Goal: Check status: Check status

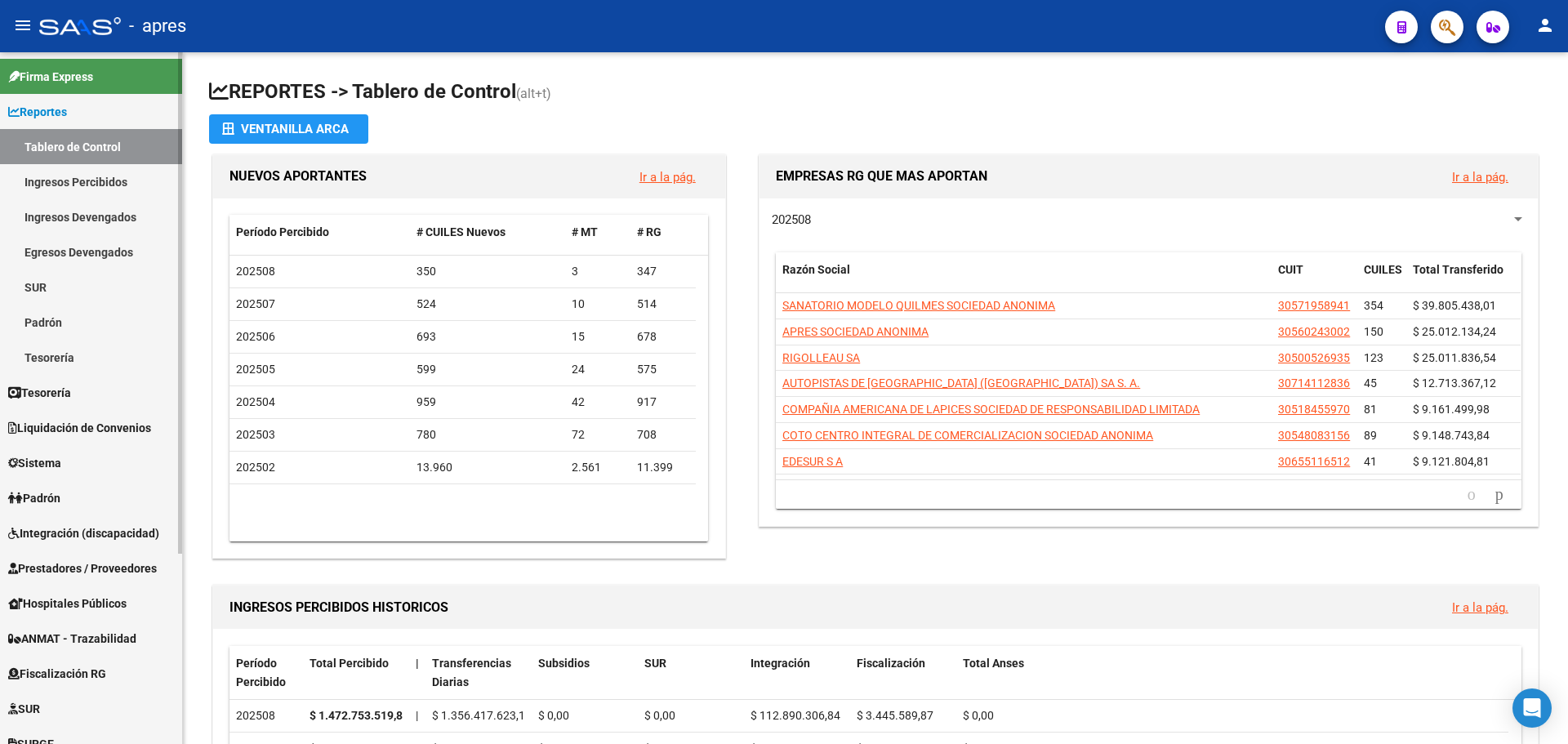
click at [76, 179] on link "Ingresos Percibidos" at bounding box center [91, 181] width 182 height 35
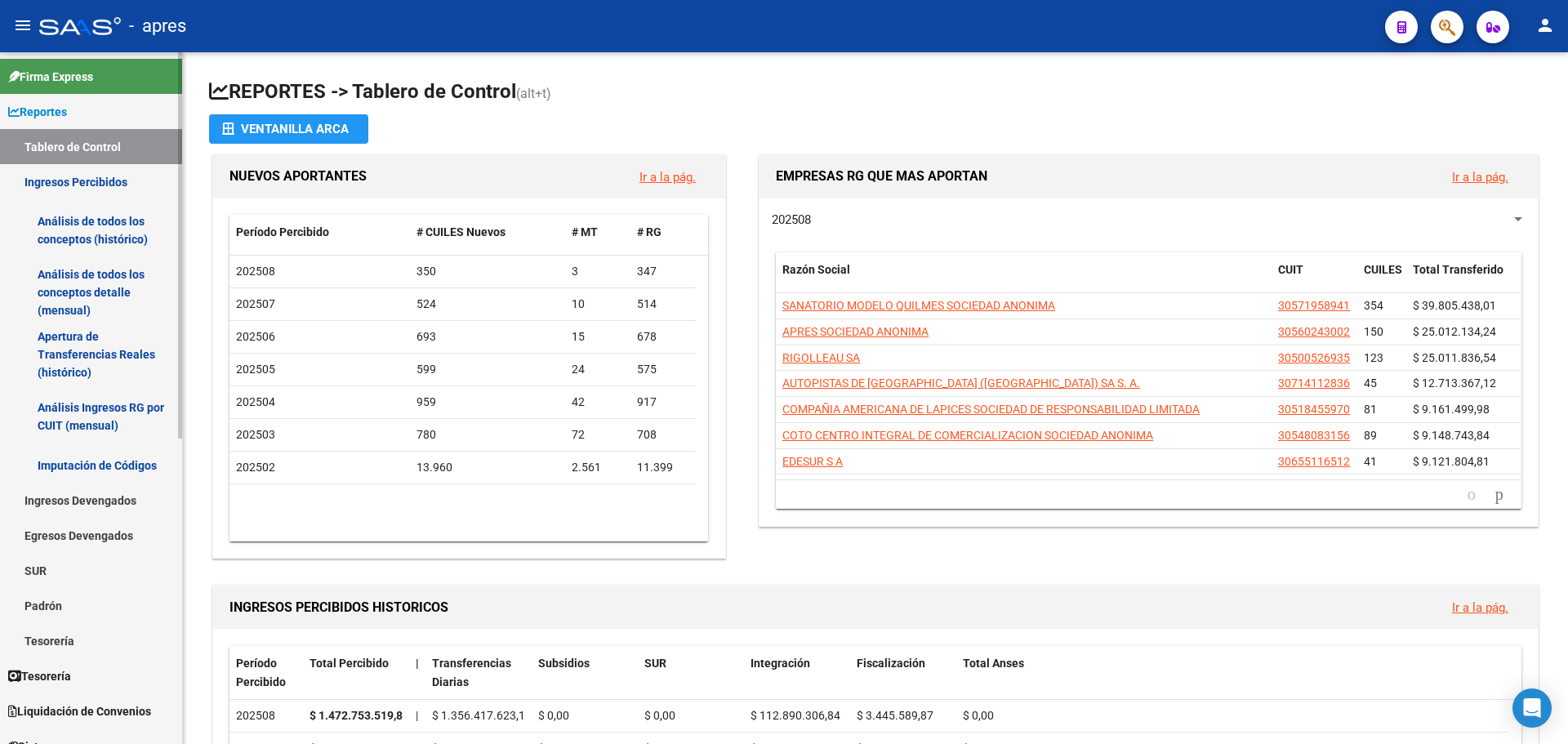
click at [113, 222] on link "Análisis de todos los conceptos (histórico)" at bounding box center [91, 231] width 182 height 62
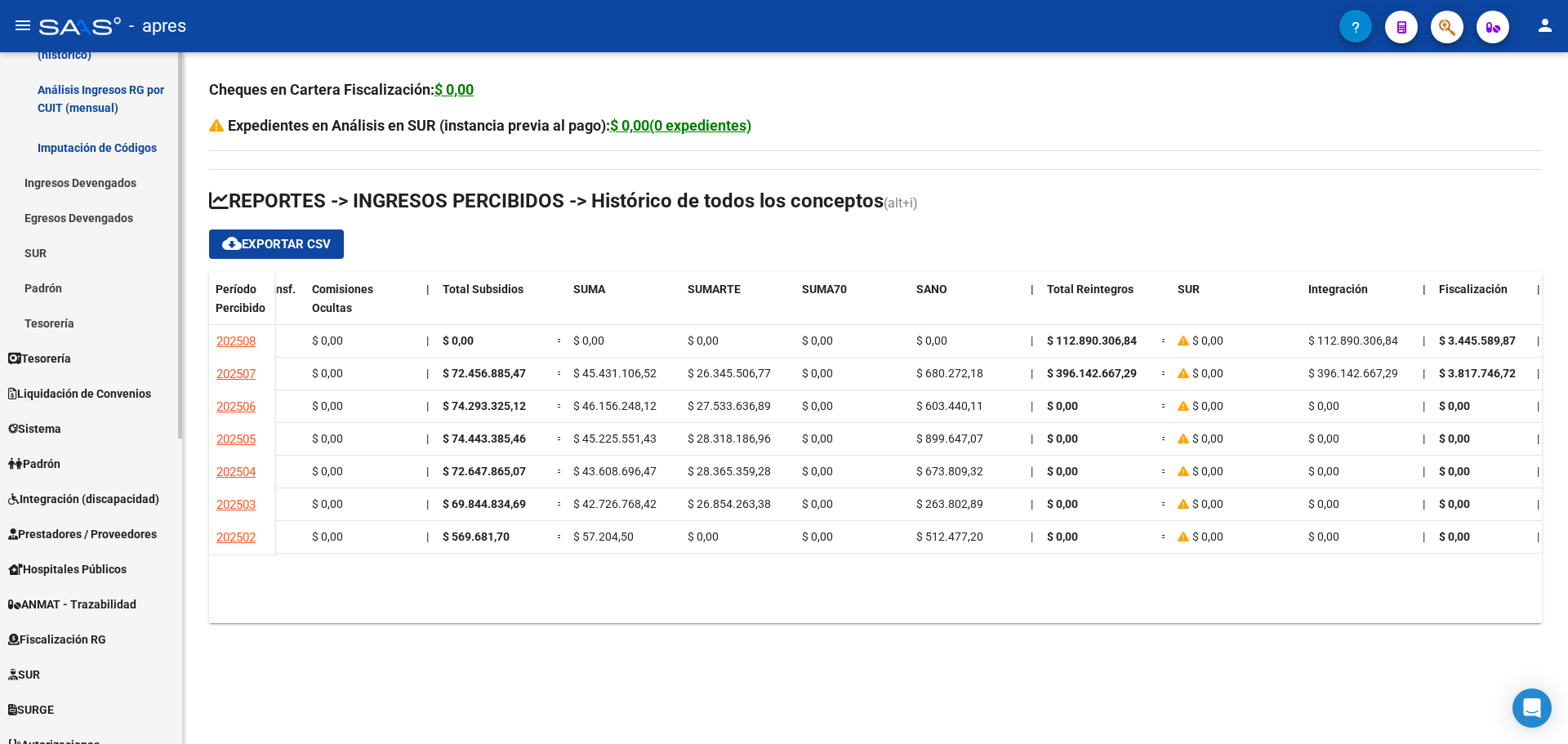
scroll to position [327, 0]
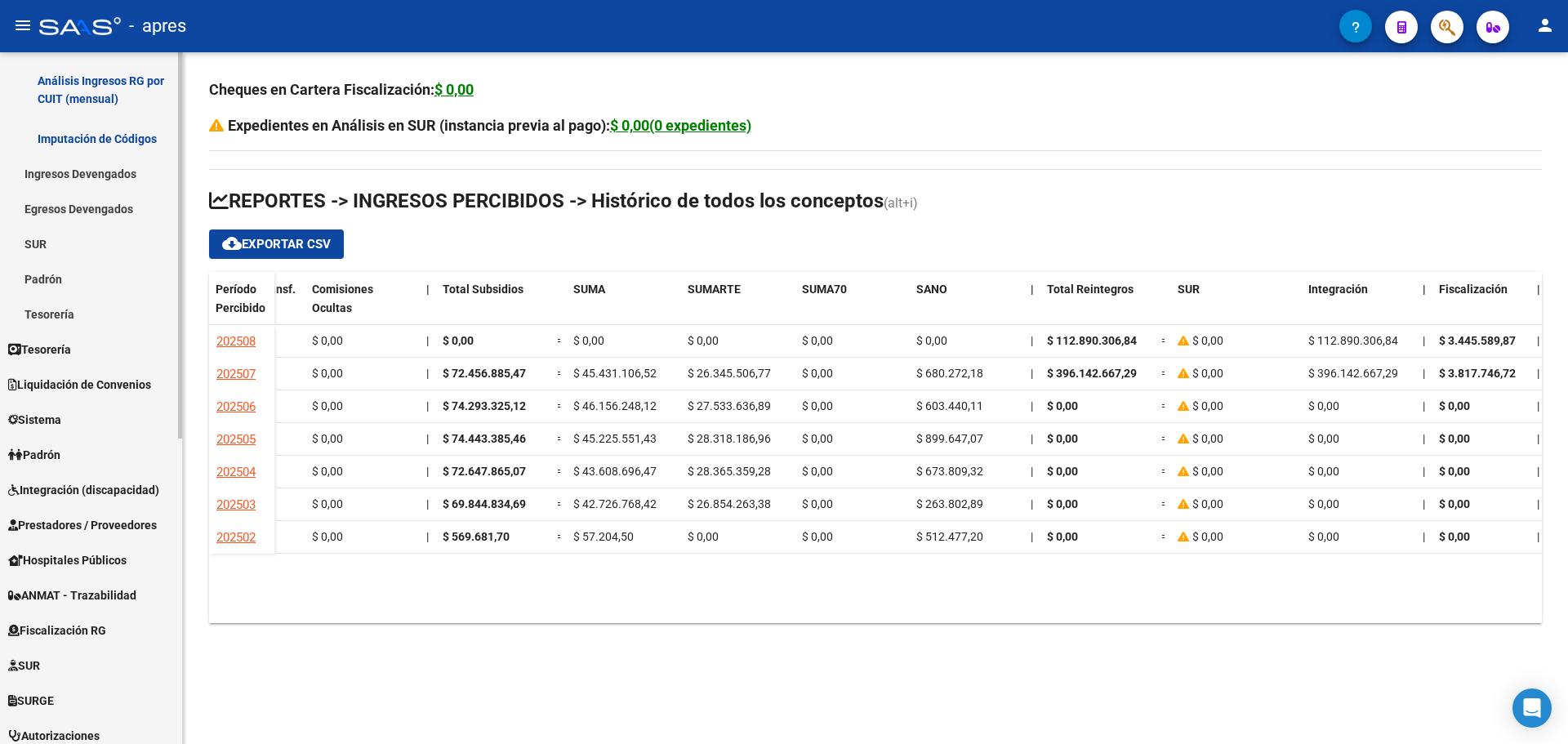
click at [103, 491] on span "Integración (discapacidad)" at bounding box center [84, 490] width 151 height 18
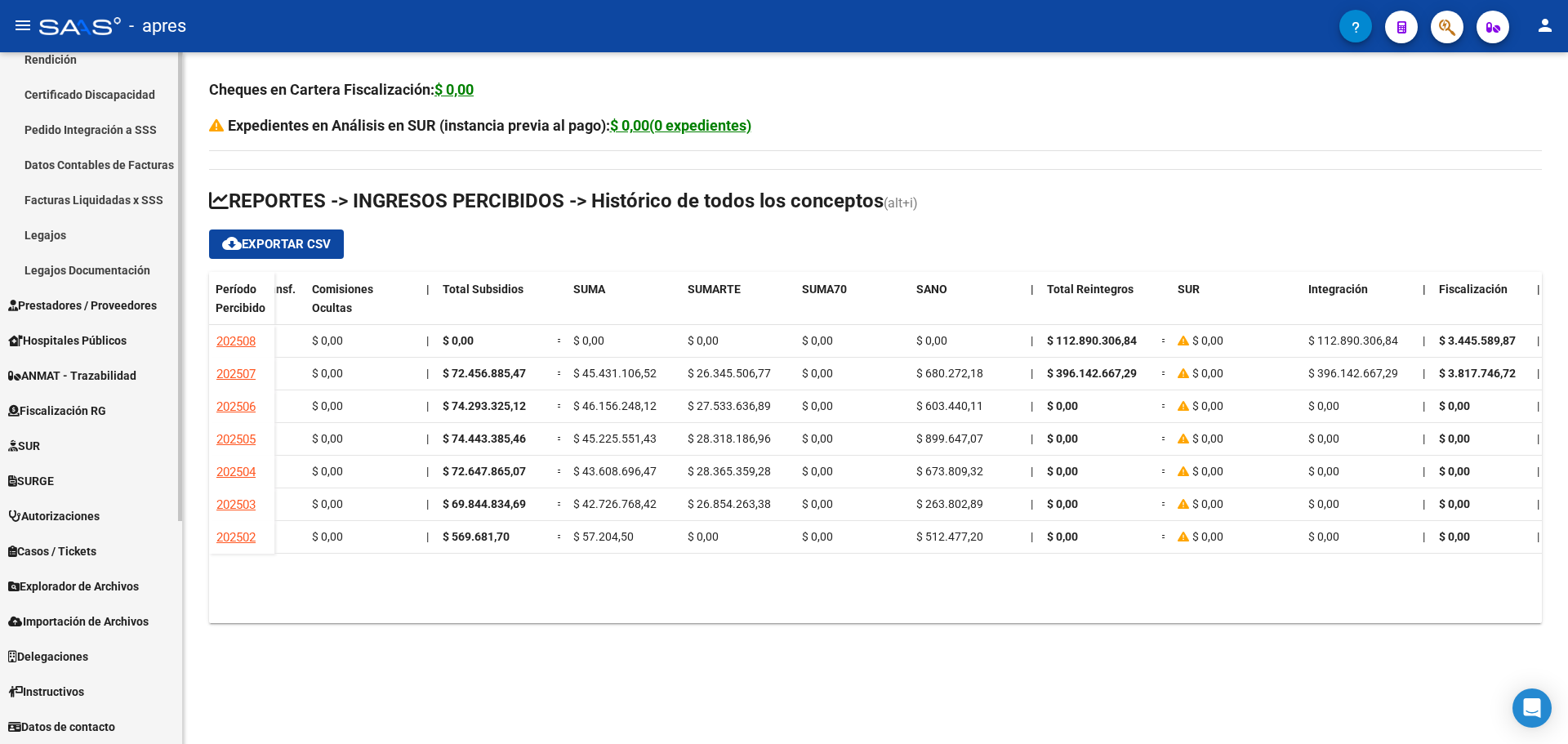
scroll to position [298, 0]
click at [65, 59] on link "Rendición" at bounding box center [91, 59] width 182 height 35
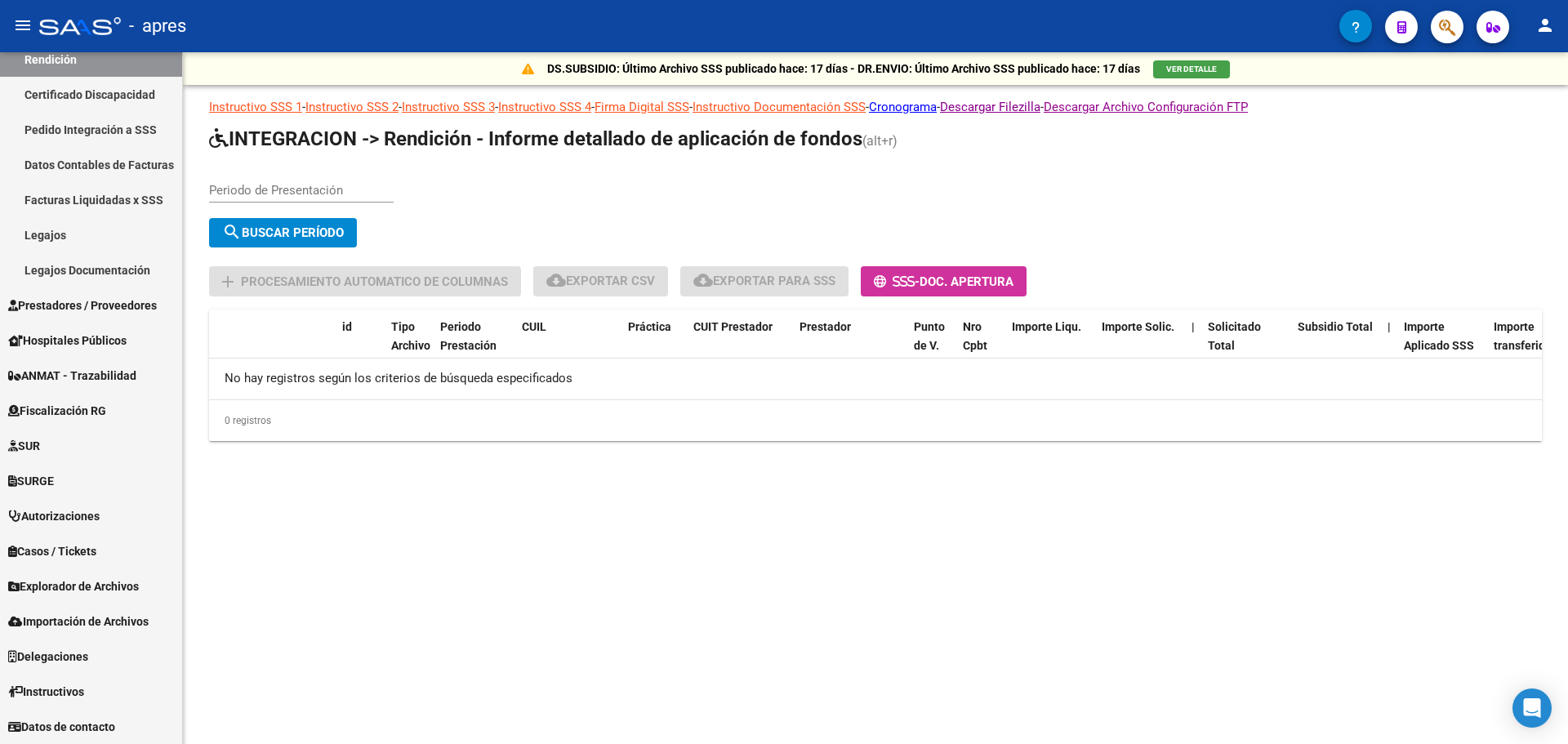
click at [308, 190] on input "Periodo de Presentación" at bounding box center [301, 191] width 185 height 15
type input "202504"
click at [308, 232] on span "search Buscar Período" at bounding box center [283, 232] width 122 height 15
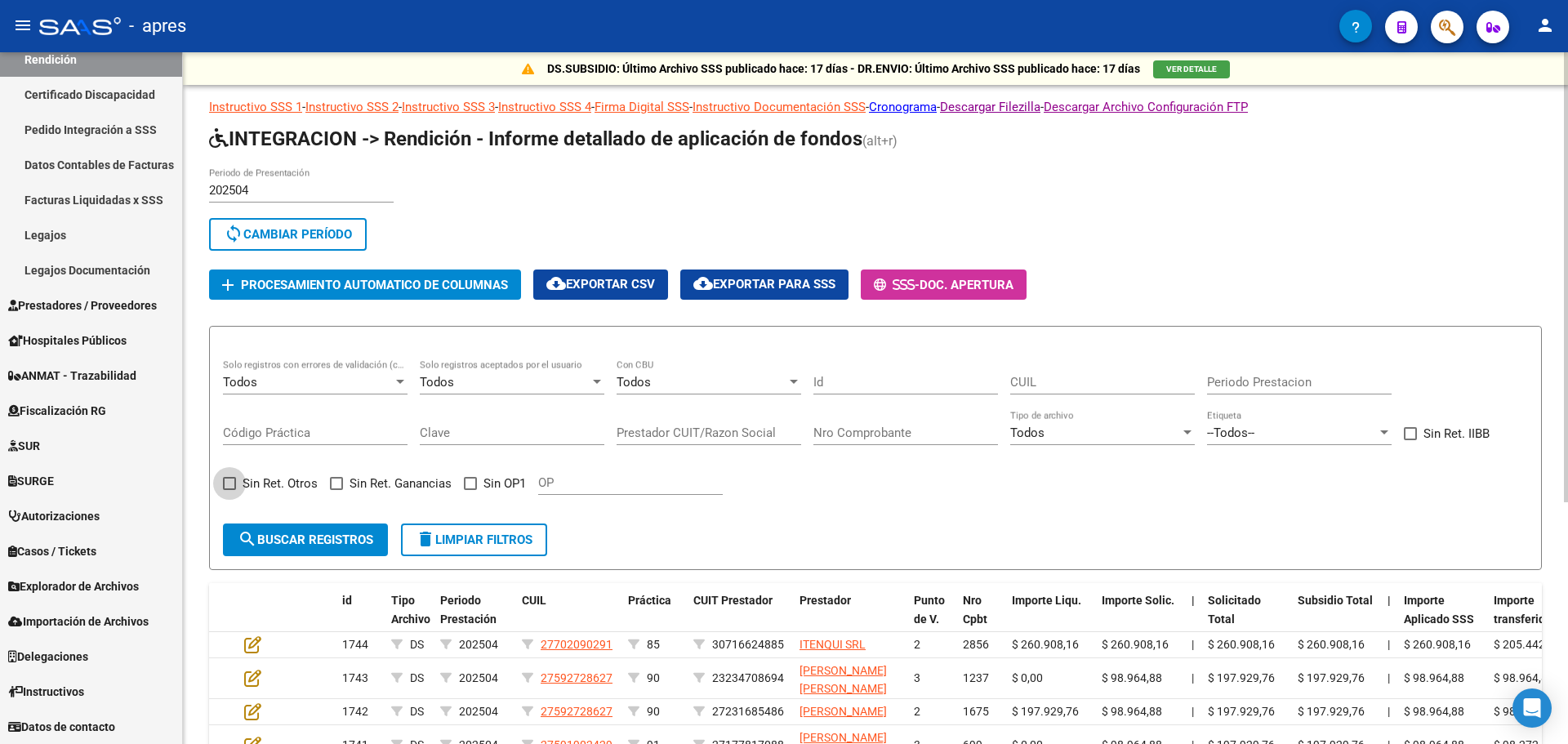
click at [229, 486] on span at bounding box center [229, 484] width 13 height 13
click at [229, 490] on input "Sin Ret. Otros" at bounding box center [228, 490] width 1 height 1
checkbox input "true"
click at [333, 481] on span at bounding box center [337, 484] width 13 height 13
click at [336, 490] on input "Sin Ret. Ganancias" at bounding box center [336, 490] width 1 height 1
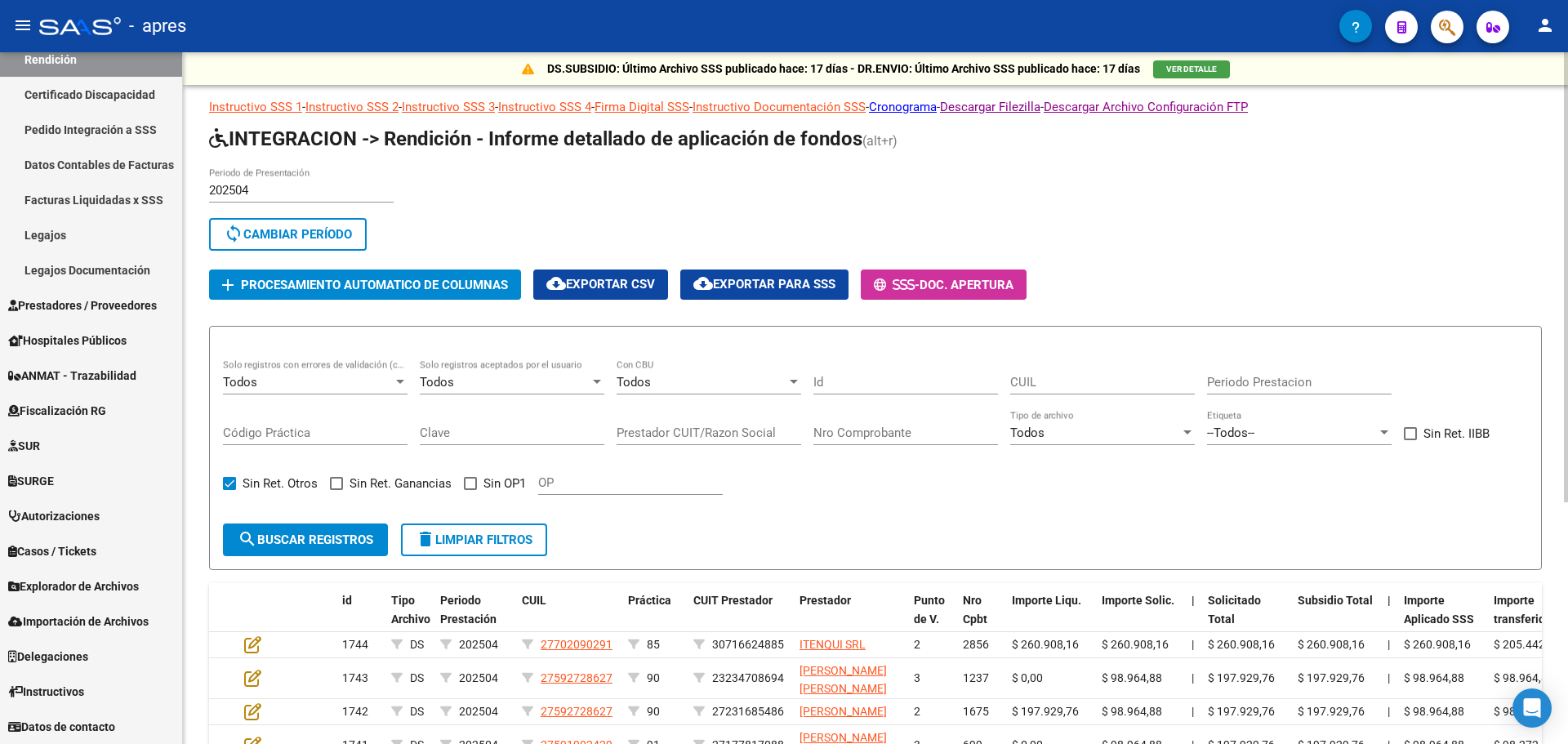
checkbox input "true"
click at [469, 482] on span at bounding box center [471, 484] width 13 height 13
click at [470, 490] on input "Sin OP1" at bounding box center [470, 490] width 1 height 1
click at [467, 488] on span at bounding box center [471, 484] width 13 height 13
click at [470, 490] on input "Sin OP1" at bounding box center [470, 490] width 1 height 1
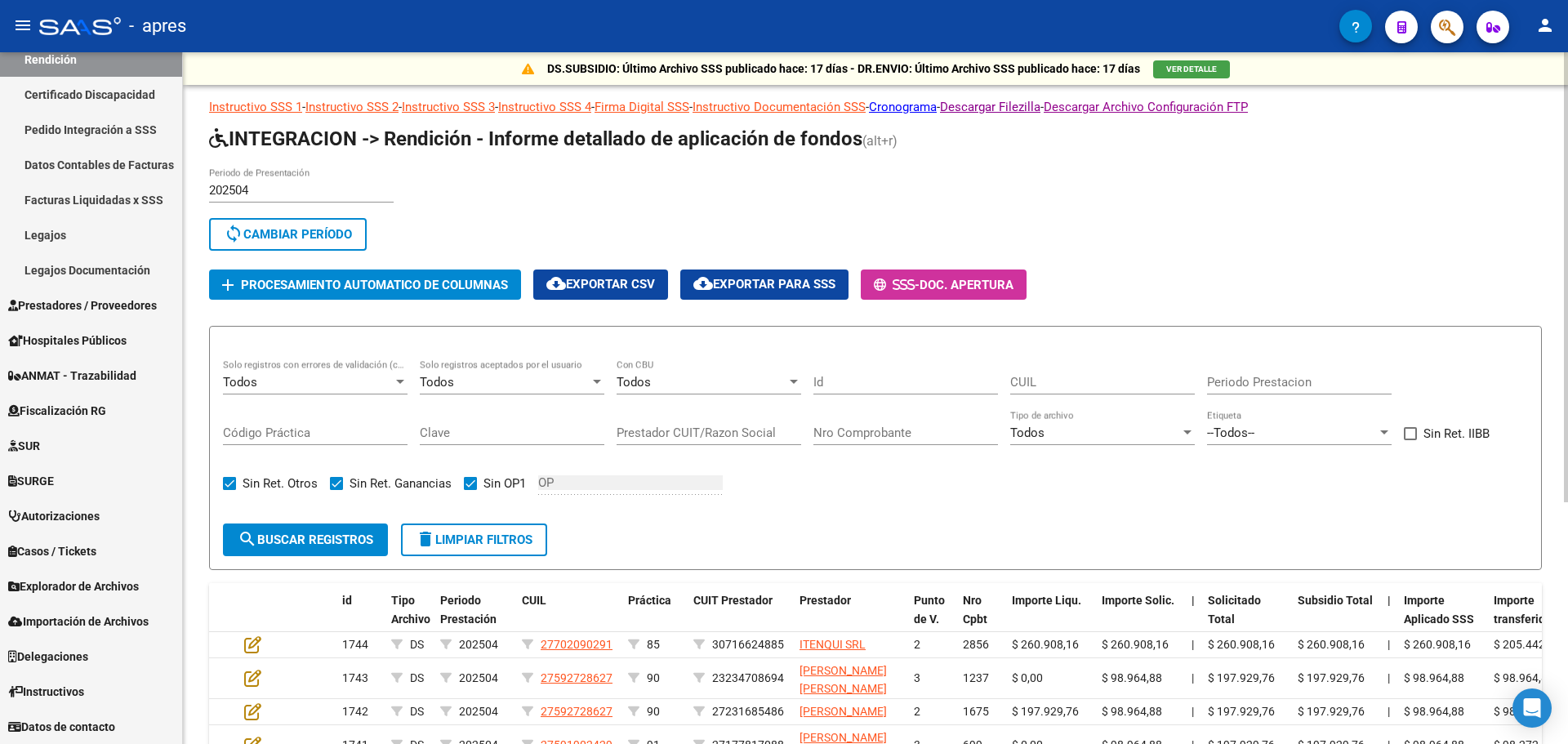
checkbox input "false"
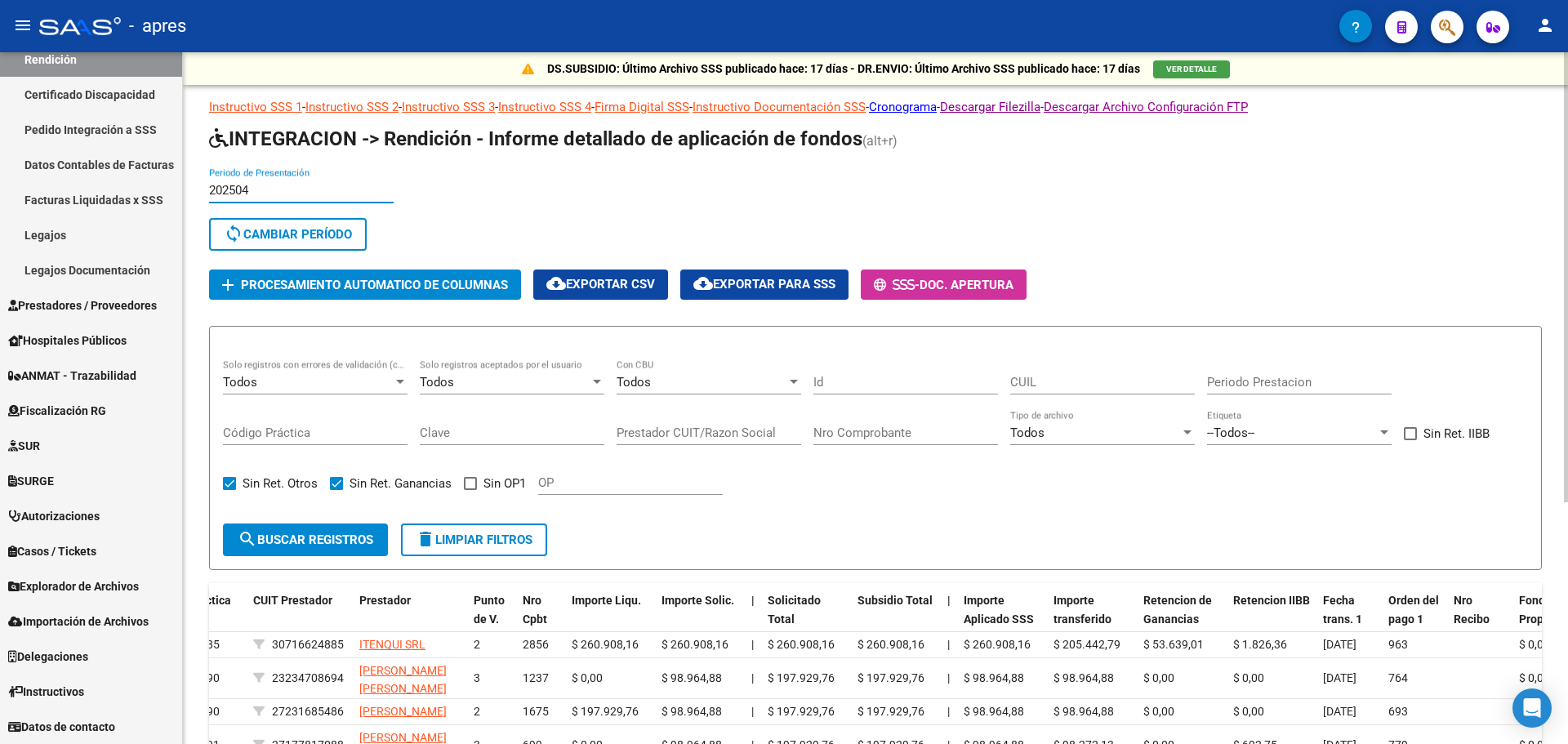
drag, startPoint x: 255, startPoint y: 189, endPoint x: 196, endPoint y: 191, distance: 59.0
click at [196, 191] on div "DS.SUBSIDIO: Último Archivo SSS publicado hace: 17 días - DR.ENVIO: Último Arch…" at bounding box center [876, 563] width 1385 height 1020
click at [306, 232] on span "sync Cambiar Período" at bounding box center [287, 234] width 128 height 15
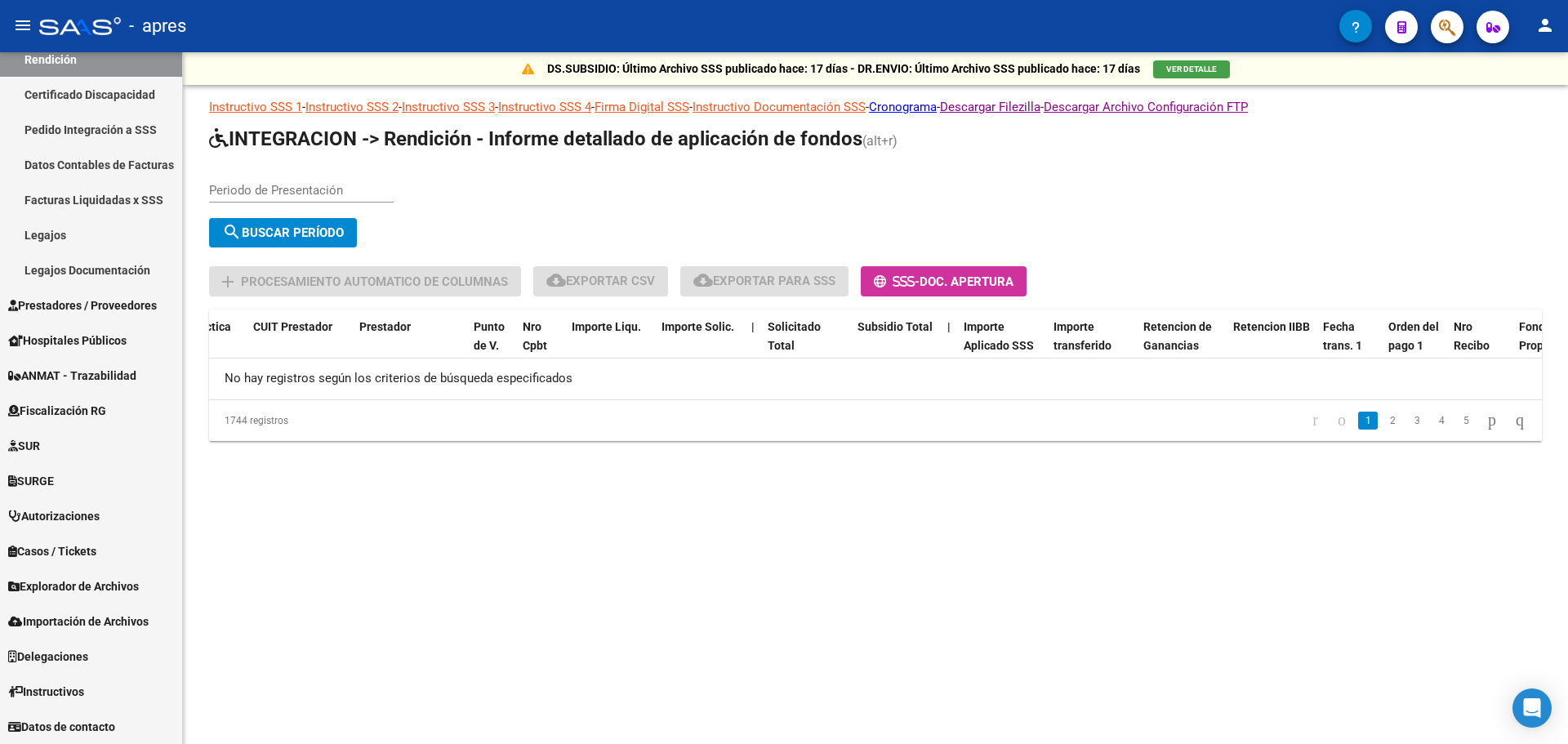
click at [319, 187] on input "Periodo de Presentación" at bounding box center [301, 191] width 185 height 15
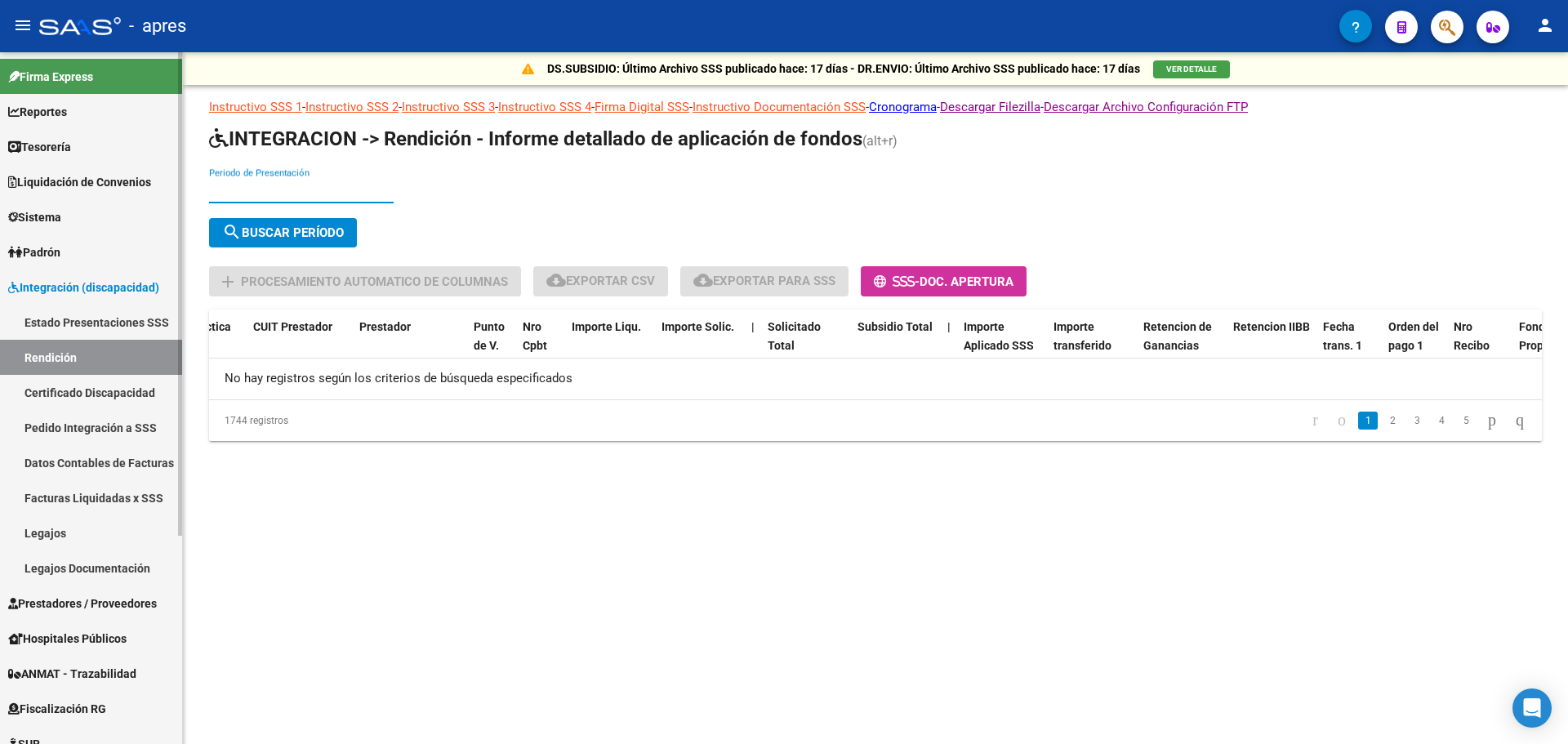
click at [207, 63] on mat-sidenav-container "Firma Express Reportes Tablero de Control Ingresos Percibidos Análisis de todos…" at bounding box center [784, 398] width 1568 height 691
click at [61, 104] on span "Reportes" at bounding box center [38, 112] width 59 height 18
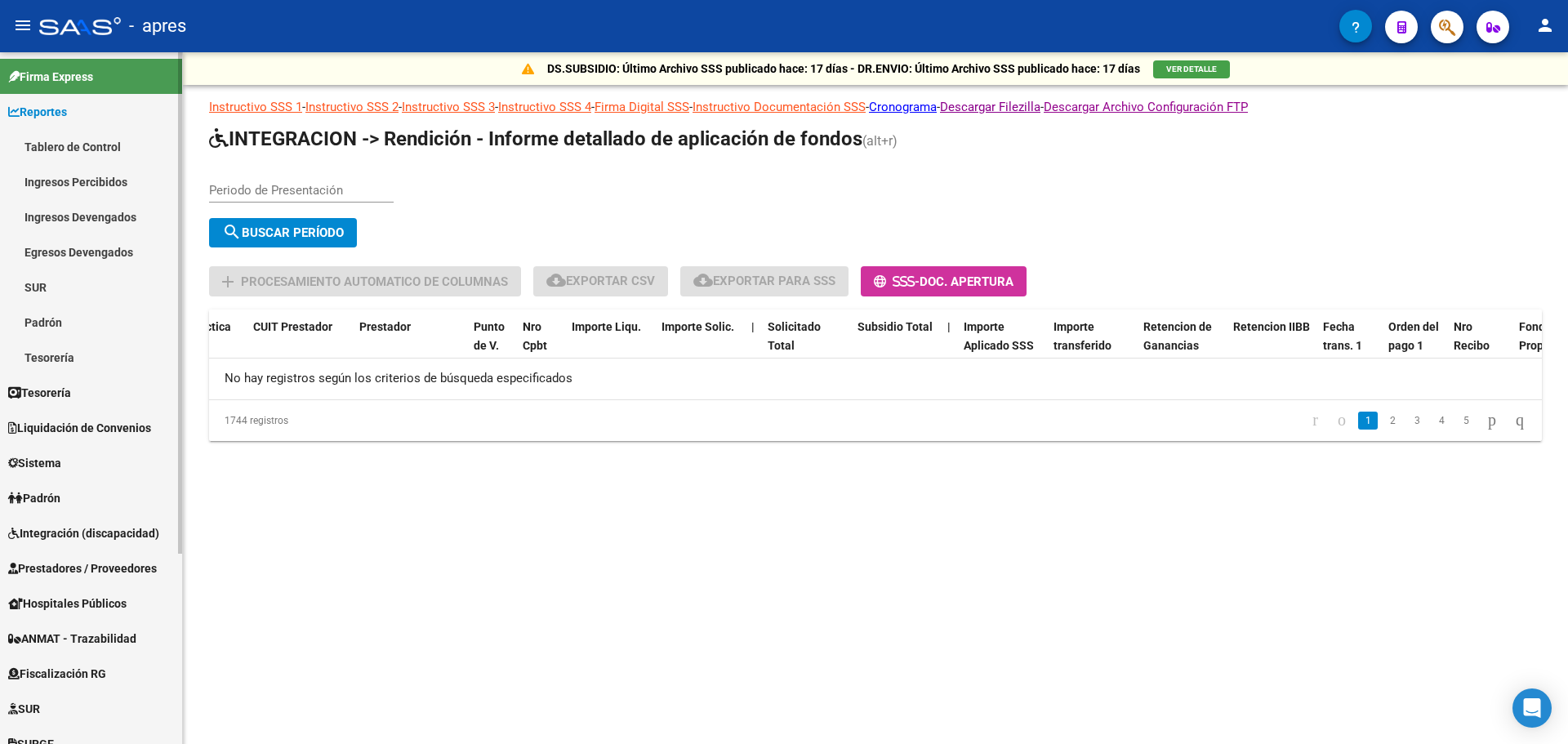
click at [82, 180] on link "Ingresos Percibidos" at bounding box center [91, 181] width 182 height 35
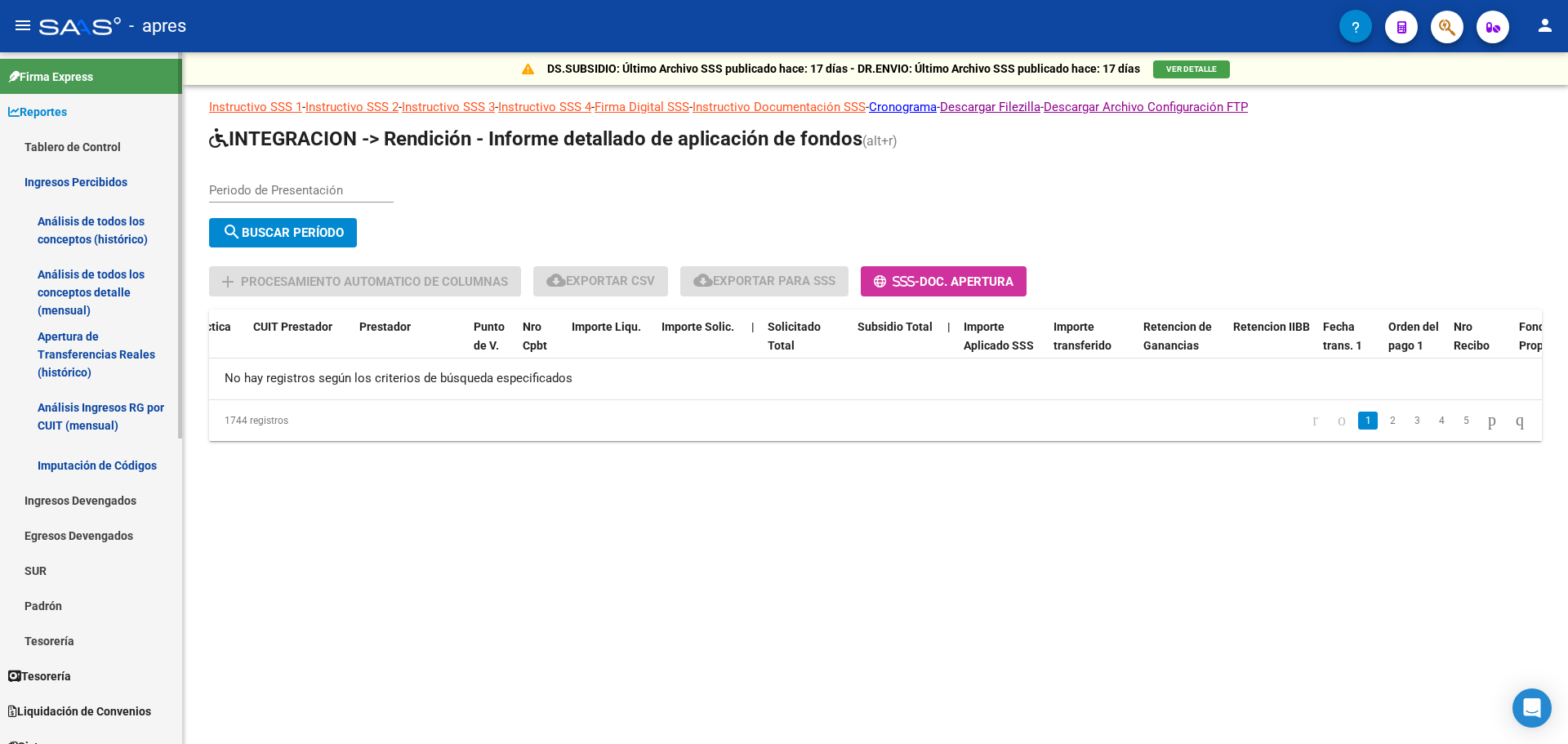
click at [78, 221] on link "Análisis de todos los conceptos (histórico)" at bounding box center [91, 231] width 182 height 62
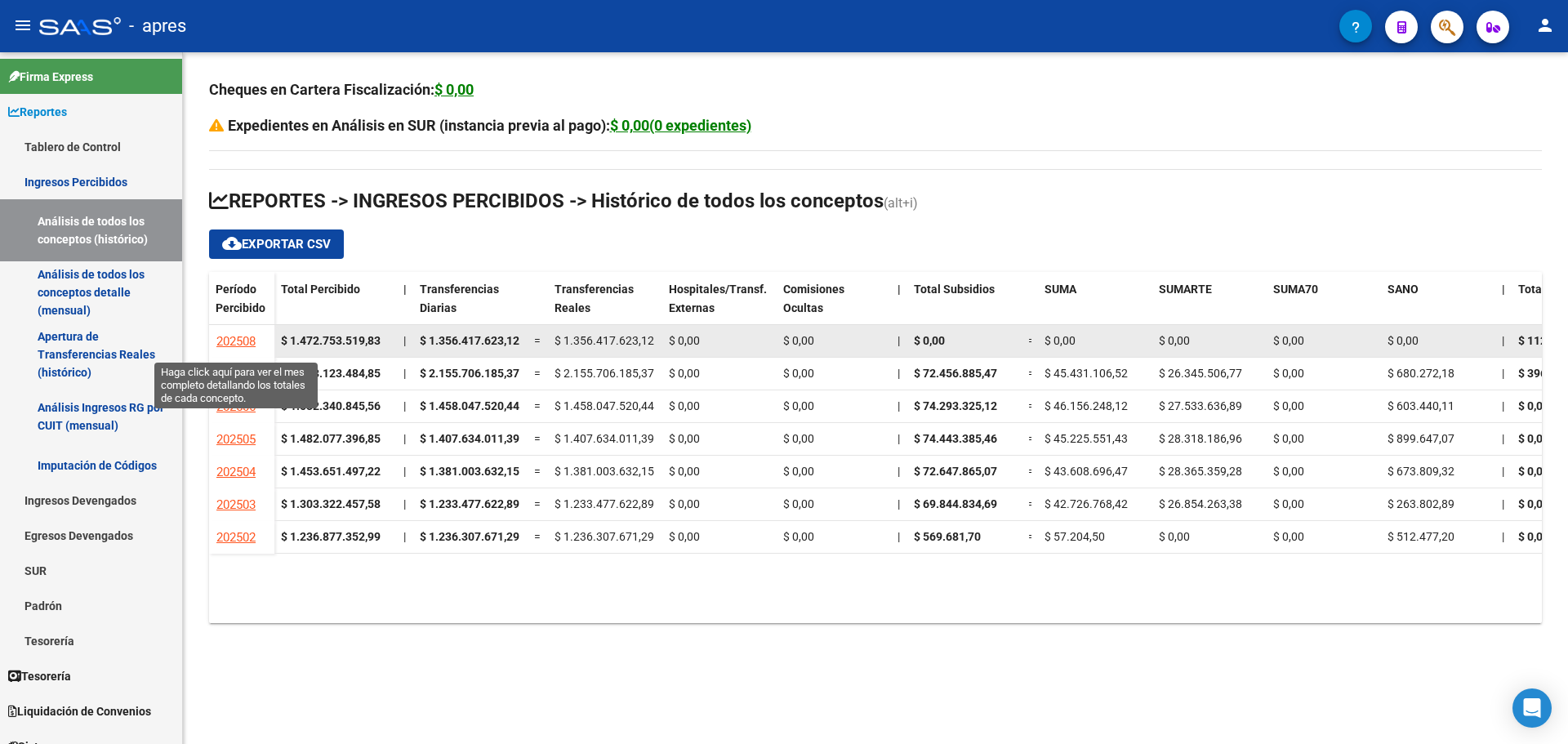
click at [230, 339] on span "202508" at bounding box center [236, 342] width 39 height 15
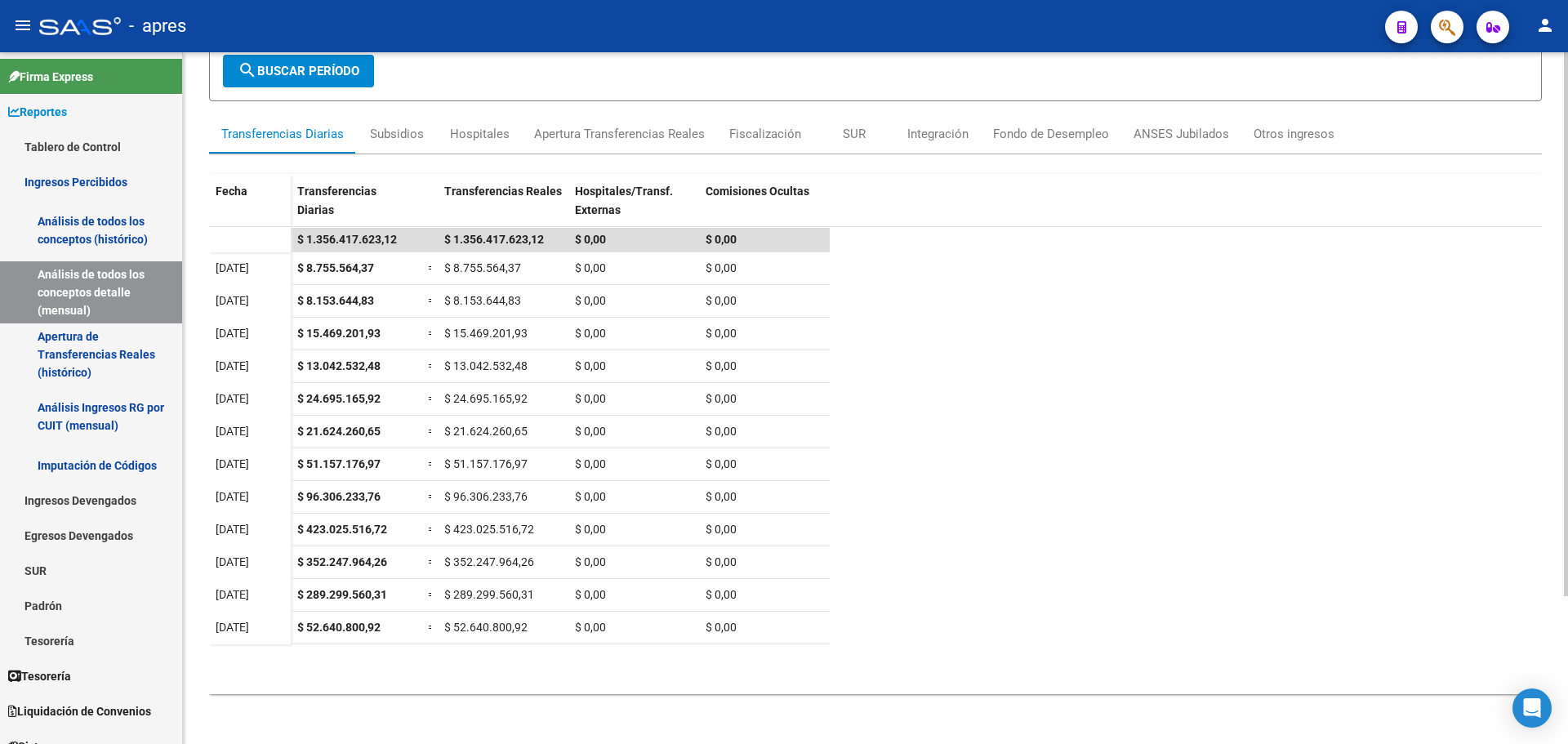
scroll to position [188, 0]
